Goal: Task Accomplishment & Management: Use online tool/utility

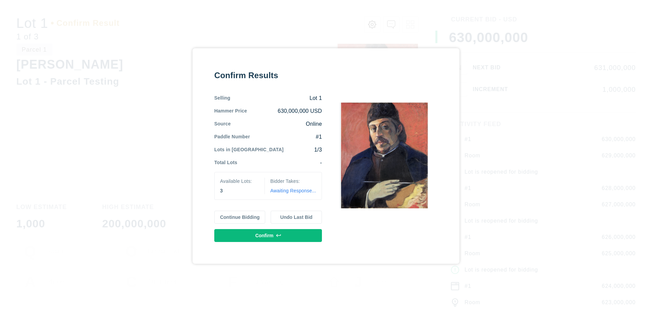
click at [240, 217] on button "Continue Bidding" at bounding box center [239, 216] width 51 height 13
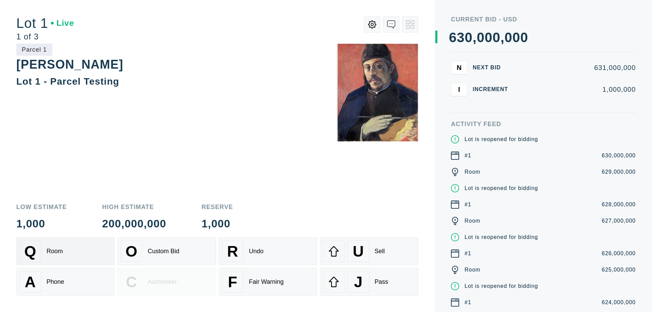
click at [66, 251] on div "Q Room" at bounding box center [65, 251] width 92 height 22
